Goal: Find specific page/section: Find specific page/section

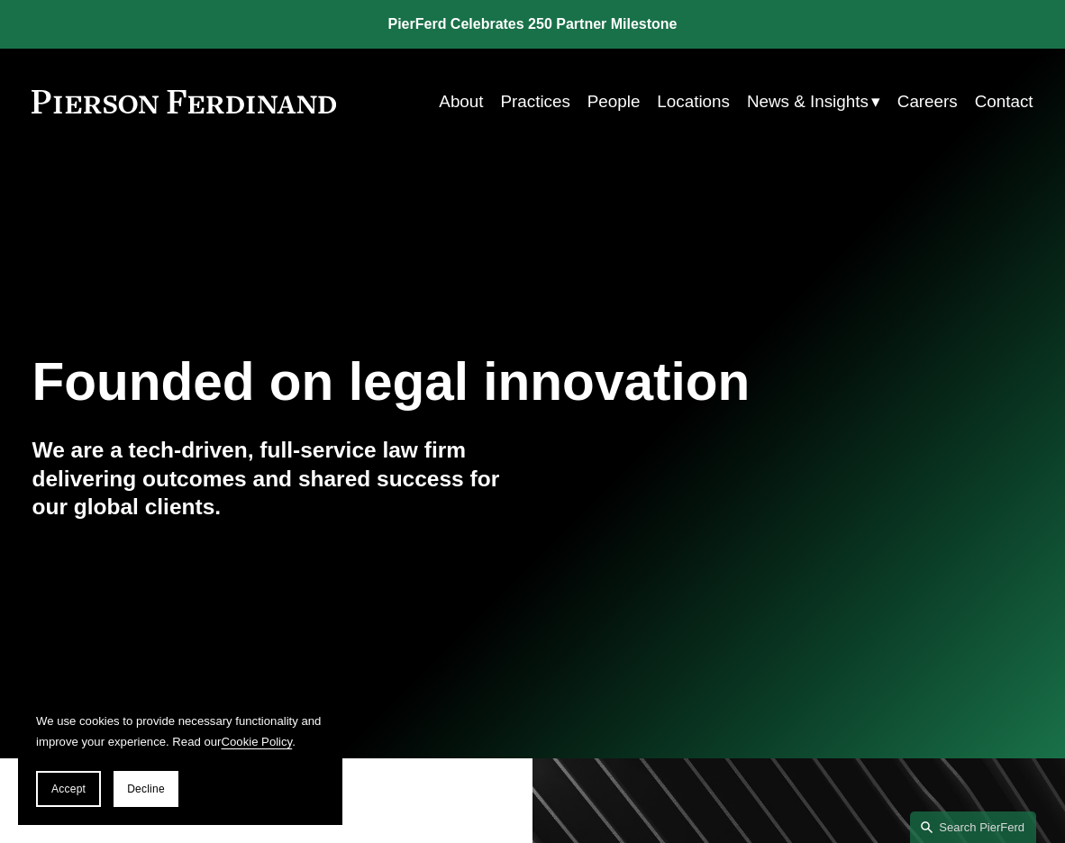
click at [601, 105] on link "People" at bounding box center [613, 102] width 53 height 34
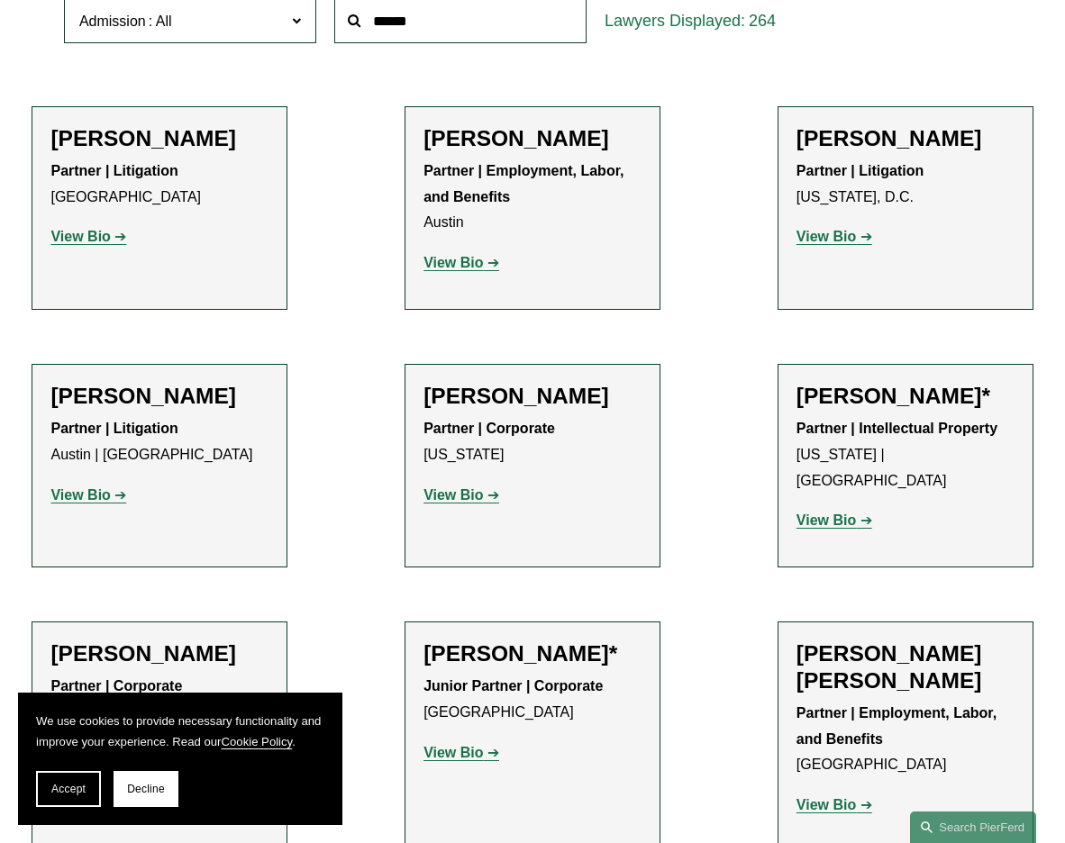
scroll to position [604, 0]
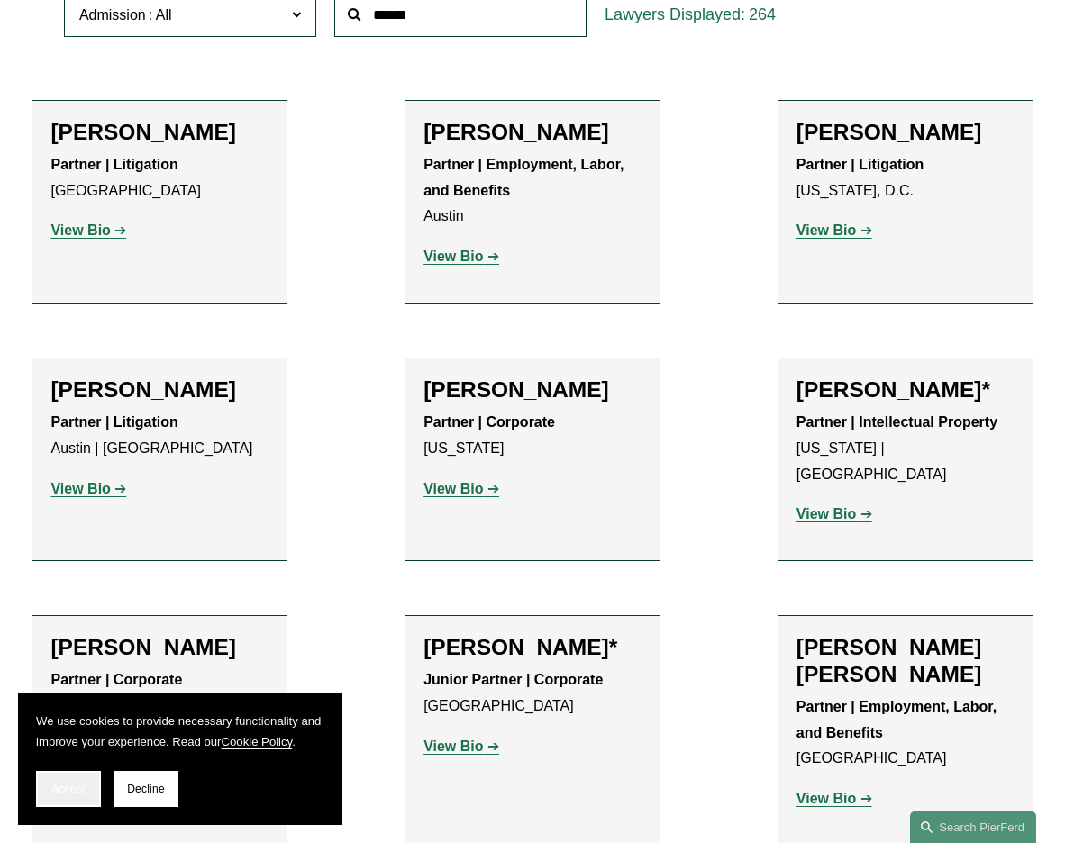
click at [73, 790] on span "Accept" at bounding box center [68, 789] width 34 height 13
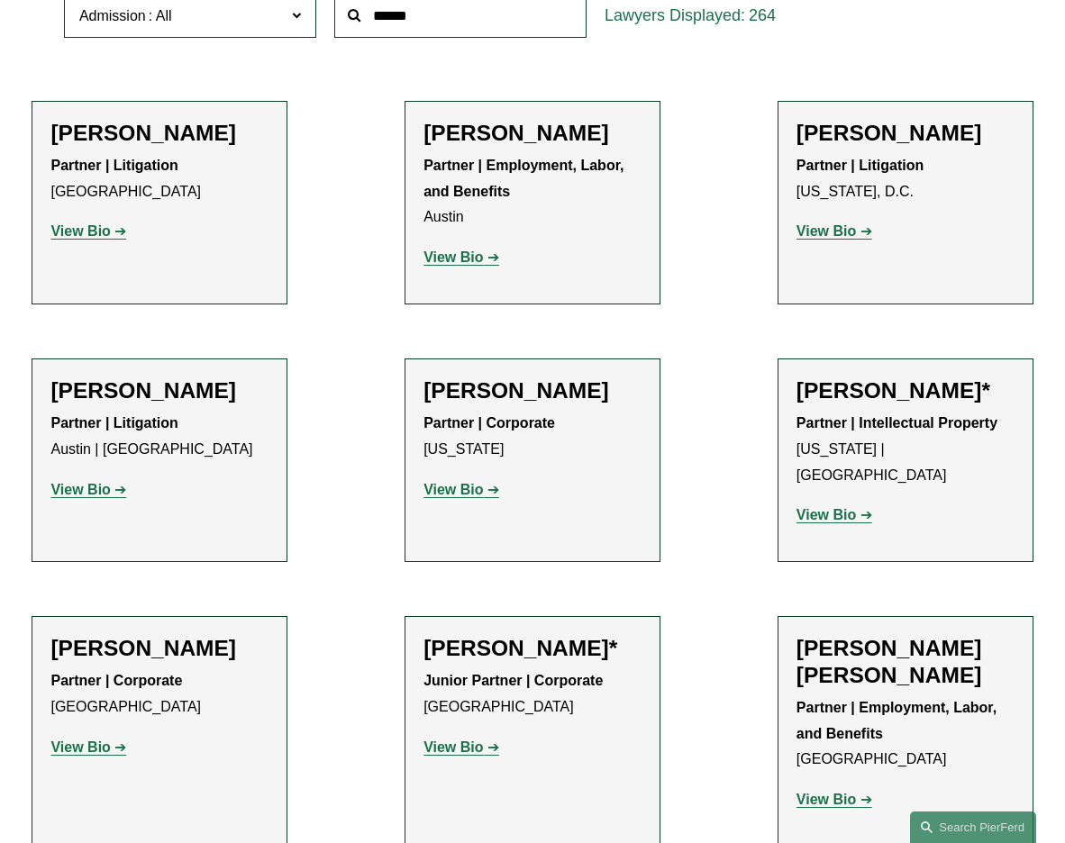
scroll to position [0, 0]
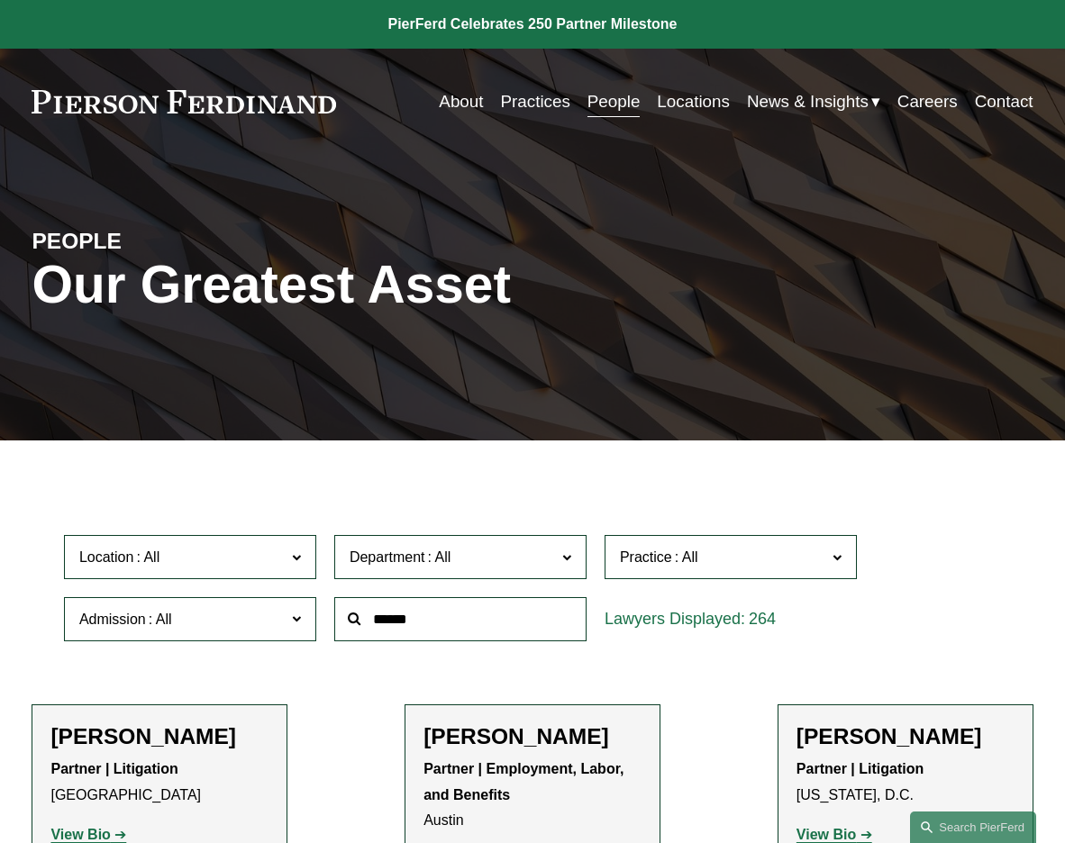
click at [458, 93] on link "About" at bounding box center [461, 102] width 44 height 34
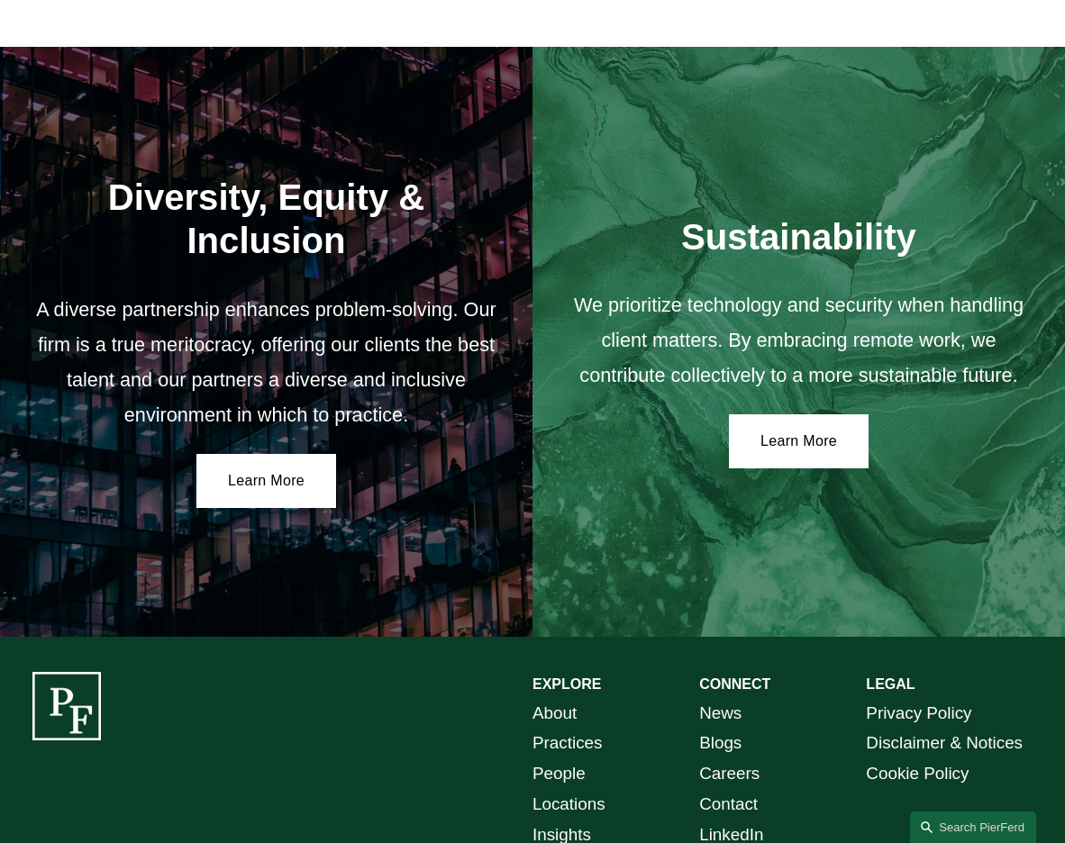
scroll to position [2745, 0]
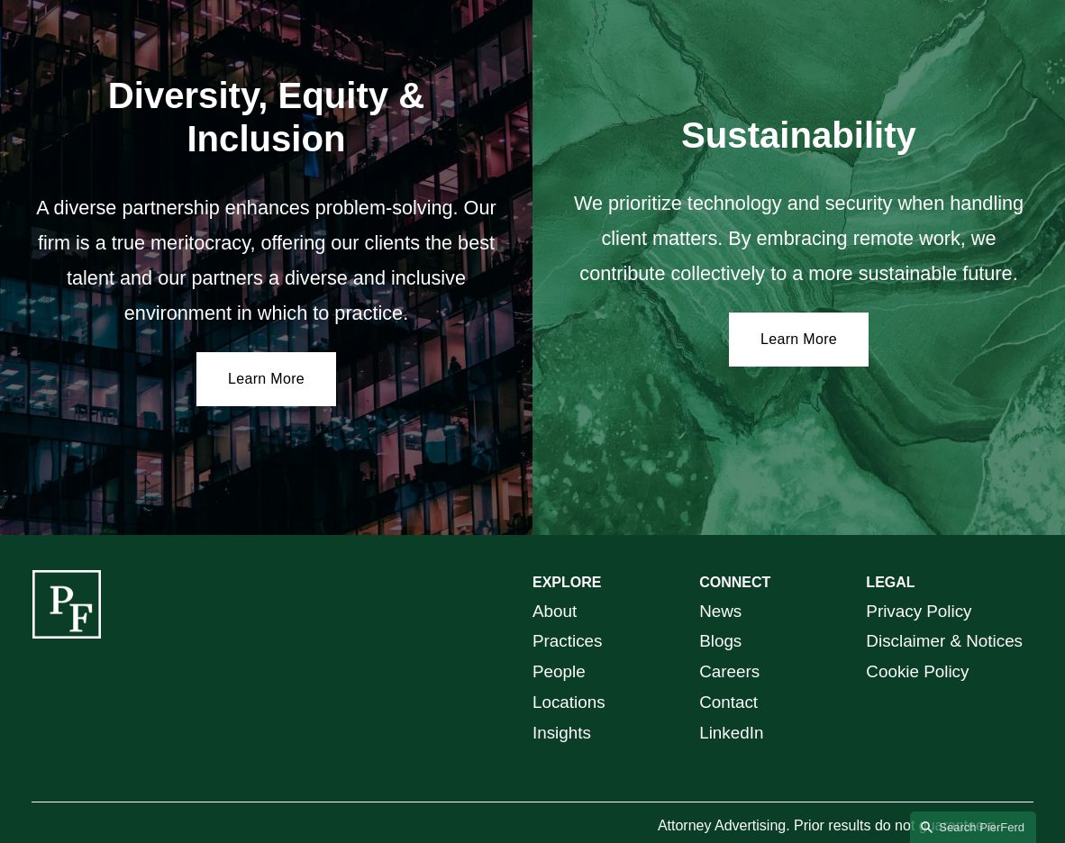
click at [566, 657] on link "People" at bounding box center [558, 672] width 53 height 31
